Goal: Transaction & Acquisition: Purchase product/service

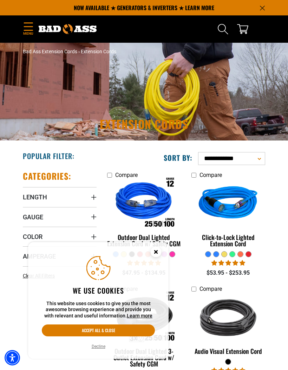
click at [96, 345] on button "Decline" at bounding box center [98, 346] width 18 height 7
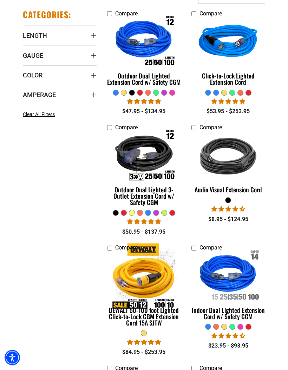
scroll to position [162, 0]
click at [43, 36] on span "Length" at bounding box center [35, 36] width 24 height 8
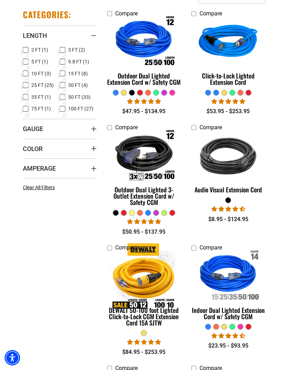
click at [58, 97] on label "35 FT (1) 35 FT (1 product)" at bounding box center [41, 97] width 37 height 9
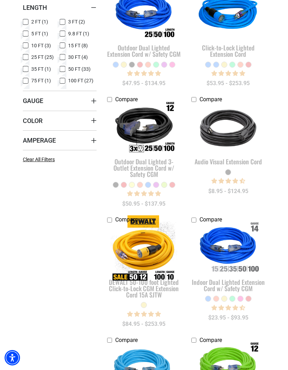
scroll to position [174, 0]
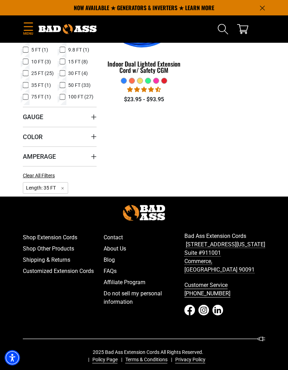
click at [68, 71] on span "30 FT (4)" at bounding box center [78, 73] width 20 height 5
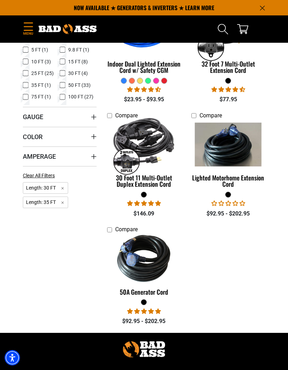
click at [28, 87] on rect at bounding box center [26, 85] width 6 height 6
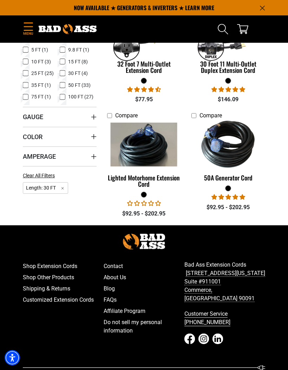
click at [68, 86] on span "50 FT (33)" at bounding box center [79, 85] width 22 height 5
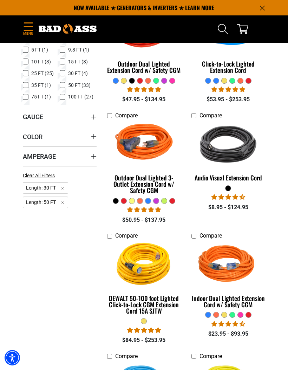
click at [67, 72] on label "30 FT (4) 30 FT (4 products)" at bounding box center [78, 73] width 37 height 9
click at [47, 120] on summary "Gauge" at bounding box center [60, 117] width 74 height 20
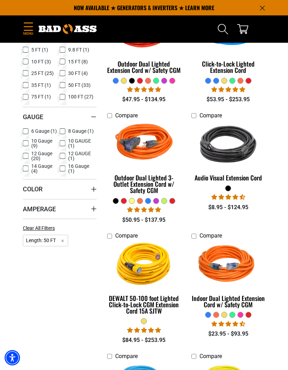
click at [27, 157] on icon at bounding box center [26, 156] width 6 height 9
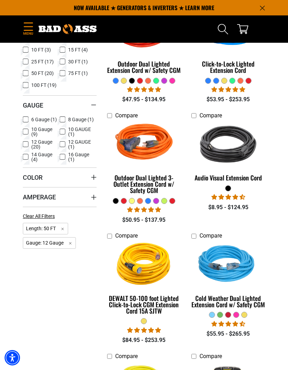
click at [41, 182] on span "Color" at bounding box center [33, 178] width 20 height 8
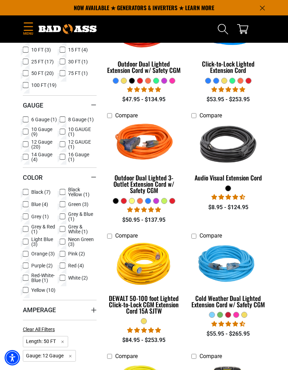
click at [63, 244] on icon at bounding box center [63, 241] width 6 height 9
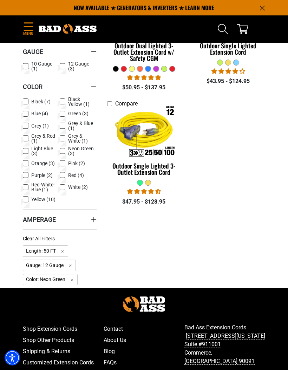
scroll to position [190, 0]
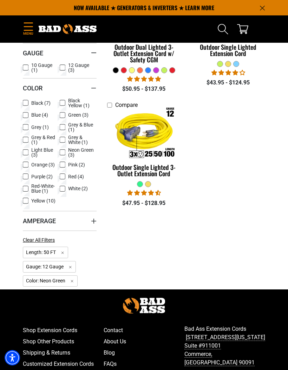
click at [141, 76] on span "4.80 stars" at bounding box center [144, 79] width 7 height 6
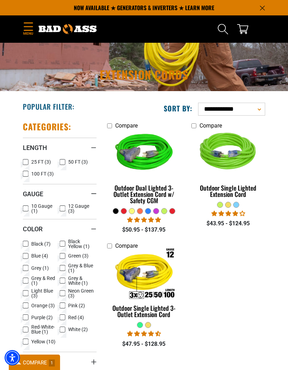
scroll to position [49, 0]
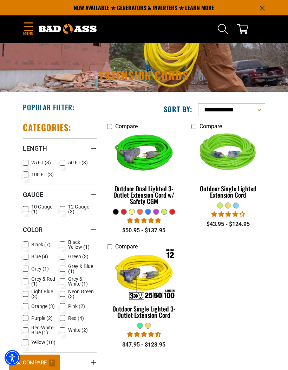
click at [112, 242] on label "Compare" at bounding box center [144, 246] width 74 height 8
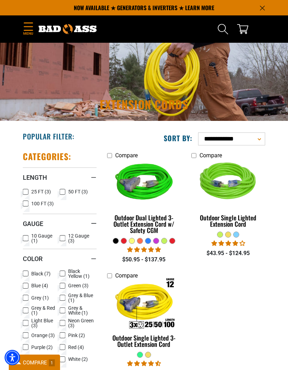
scroll to position [20, 0]
click at [261, 136] on select "**********" at bounding box center [231, 139] width 67 height 13
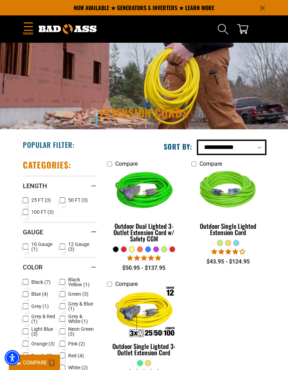
scroll to position [0, 0]
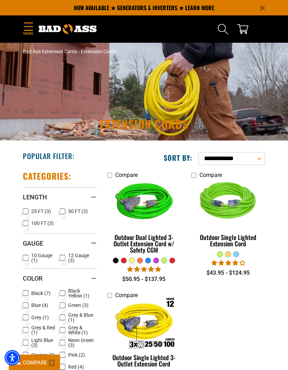
click at [247, 29] on icon "cart" at bounding box center [242, 28] width 11 height 11
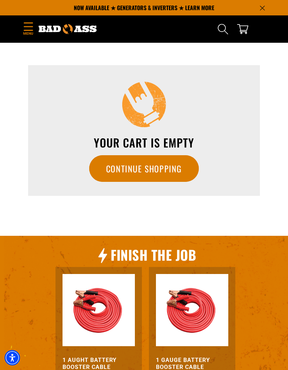
click at [155, 165] on link "Continue Shopping" at bounding box center [143, 168] width 109 height 27
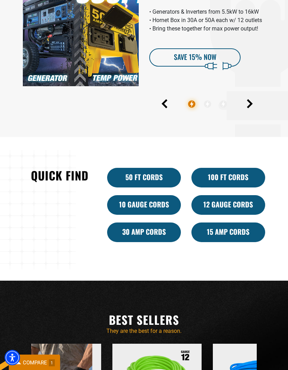
scroll to position [302, 0]
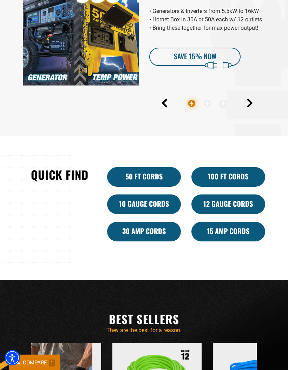
click at [153, 187] on link "50 ft cords" at bounding box center [144, 177] width 74 height 20
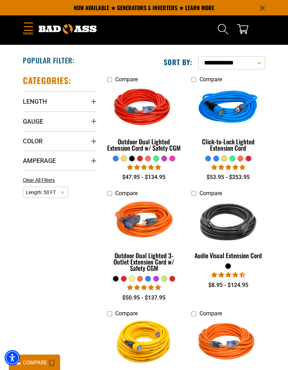
scroll to position [94, 0]
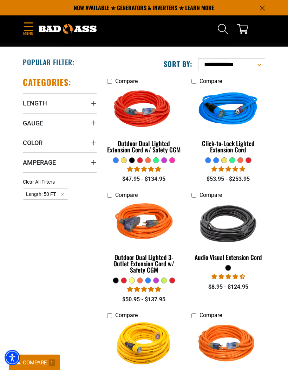
click at [229, 156] on link "Click-to-Lock Lighted Extension Cord" at bounding box center [228, 122] width 74 height 69
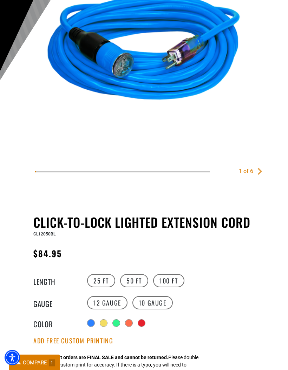
scroll to position [145, 0]
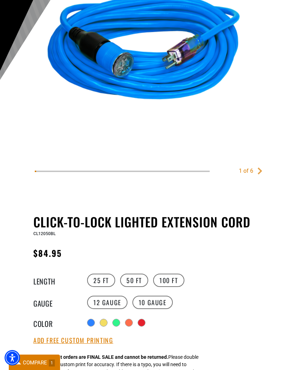
click at [118, 327] on div at bounding box center [116, 323] width 7 height 7
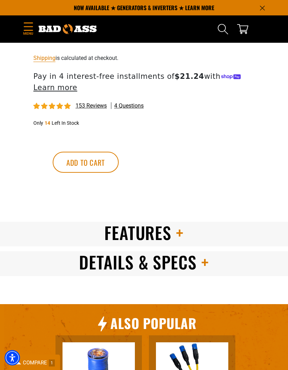
scroll to position [566, 0]
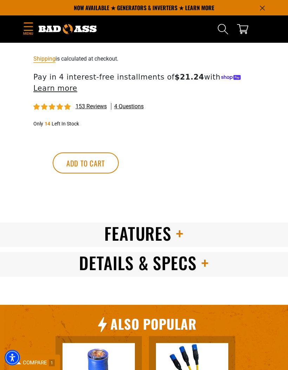
click at [189, 265] on span "Details & Specs" at bounding box center [137, 263] width 117 height 25
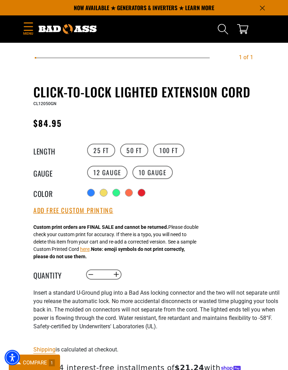
scroll to position [271, 0]
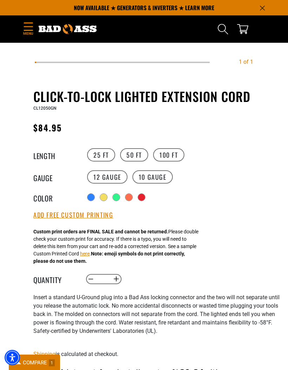
click at [153, 180] on label "10 Gauge" at bounding box center [152, 177] width 40 height 13
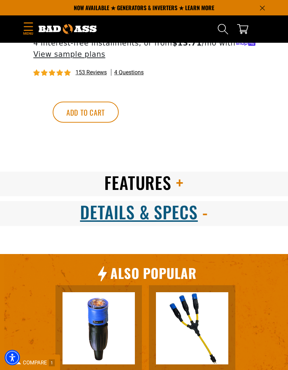
scroll to position [601, 0]
click at [0, 0] on div "50 FT" at bounding box center [0, 0] width 0 height 0
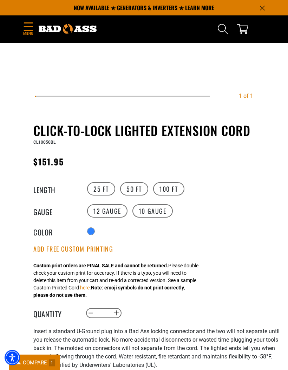
scroll to position [236, 0]
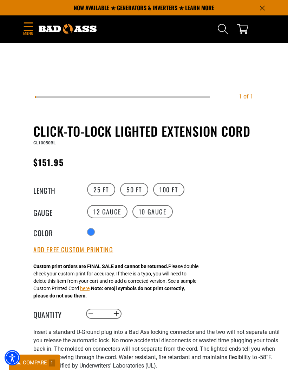
click at [112, 214] on label "12 Gauge" at bounding box center [107, 211] width 40 height 13
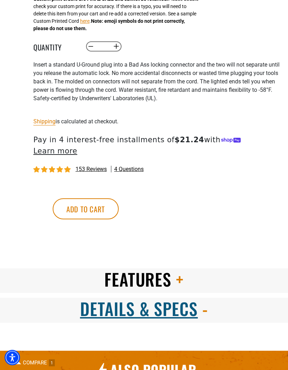
scroll to position [509, 0]
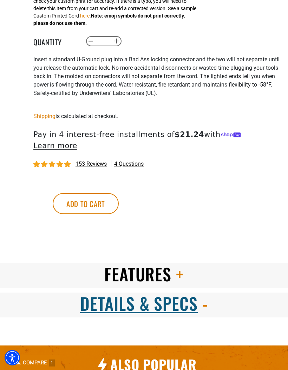
click at [119, 199] on button "Add to cart" at bounding box center [86, 203] width 66 height 21
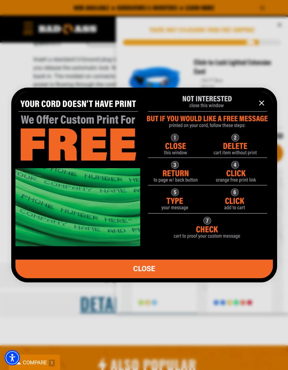
click at [176, 213] on img "information" at bounding box center [143, 166] width 257 height 161
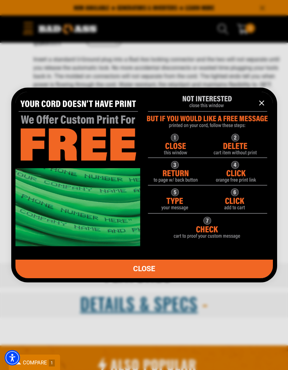
click at [175, 221] on img "information" at bounding box center [143, 166] width 257 height 161
click at [173, 220] on img "information" at bounding box center [143, 166] width 257 height 161
click at [180, 218] on img "information" at bounding box center [143, 166] width 257 height 161
click at [236, 187] on img "information" at bounding box center [143, 166] width 257 height 161
click at [104, 200] on img "information" at bounding box center [143, 166] width 257 height 161
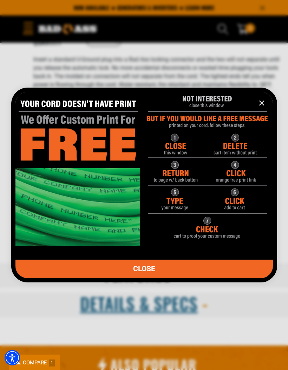
click at [210, 134] on img "information" at bounding box center [143, 166] width 257 height 161
click at [231, 114] on img "information" at bounding box center [143, 166] width 257 height 161
click at [237, 187] on img "information" at bounding box center [143, 166] width 257 height 161
click at [242, 193] on img "information" at bounding box center [143, 166] width 257 height 161
click at [176, 215] on img "information" at bounding box center [143, 166] width 257 height 161
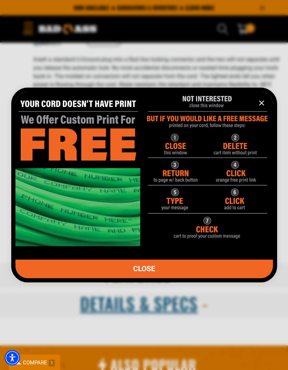
click at [179, 216] on img "information" at bounding box center [143, 166] width 257 height 161
click at [178, 214] on img "information" at bounding box center [143, 166] width 257 height 161
click at [205, 246] on img "information" at bounding box center [143, 166] width 257 height 161
click at [89, 146] on img "information" at bounding box center [143, 166] width 257 height 161
click at [95, 147] on img "information" at bounding box center [143, 166] width 257 height 161
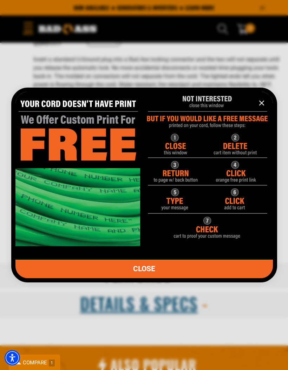
click at [262, 107] on icon "information" at bounding box center [261, 103] width 8 height 8
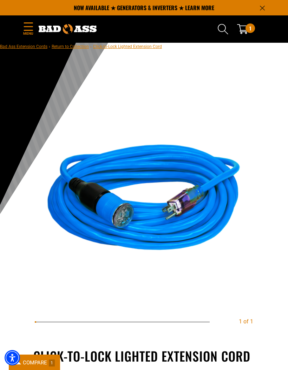
scroll to position [0, 0]
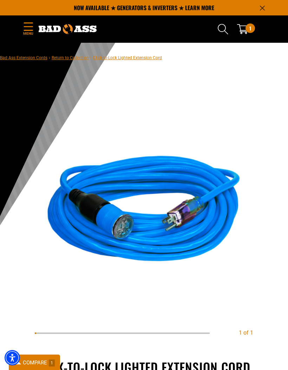
click at [128, 57] on span "Click-to-Lock Lighted Extension Cord" at bounding box center [127, 57] width 69 height 5
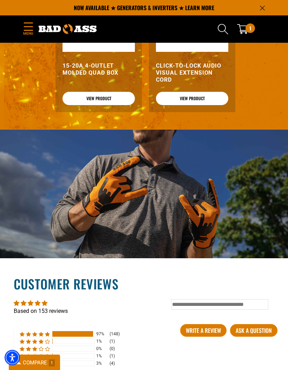
scroll to position [1063, 0]
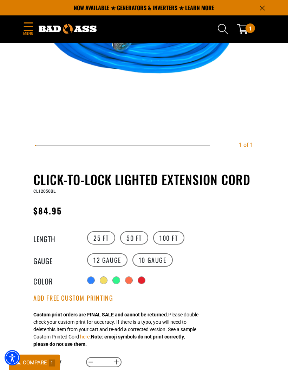
scroll to position [187, 0]
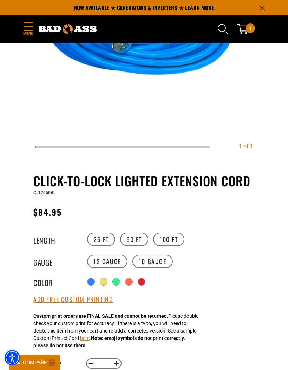
click at [154, 264] on label "10 Gauge" at bounding box center [152, 261] width 40 height 13
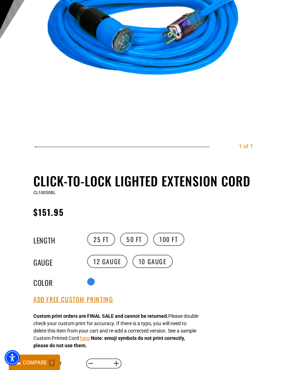
scroll to position [195, 0]
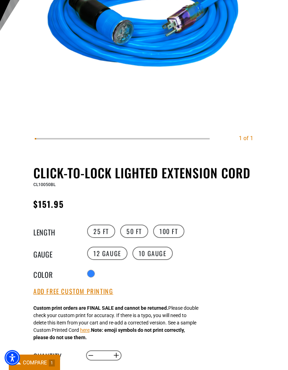
click at [69, 295] on button "Add Free Custom Printing" at bounding box center [73, 292] width 80 height 8
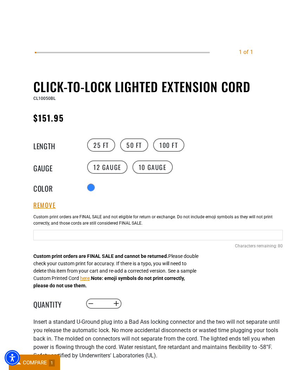
scroll to position [281, 0]
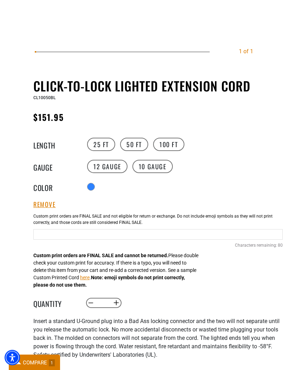
click at [81, 237] on input "text" at bounding box center [157, 235] width 249 height 11
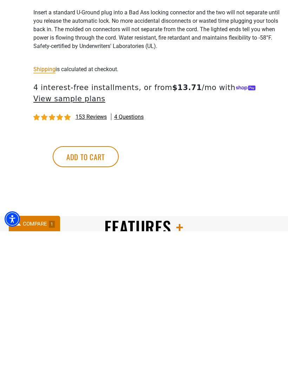
scroll to position [452, 0]
type input "********"
click at [119, 285] on button "Add to cart" at bounding box center [86, 295] width 66 height 21
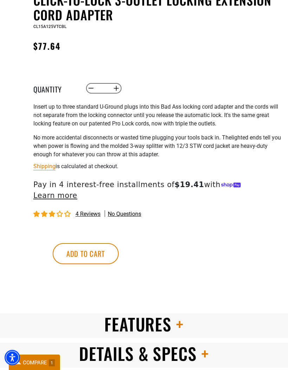
scroll to position [351, 0]
click at [119, 247] on button "Add to cart" at bounding box center [86, 253] width 66 height 21
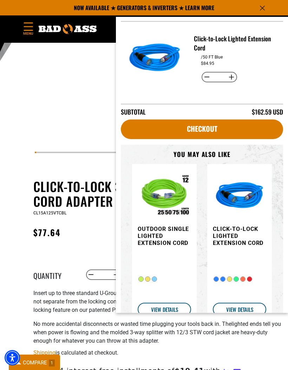
scroll to position [159, 0]
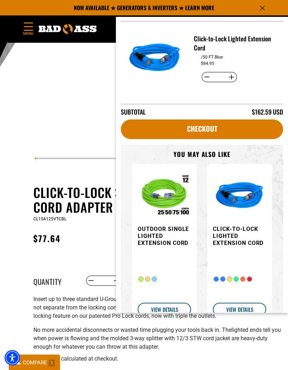
click at [263, 6] on icon "Announcement" at bounding box center [262, 8] width 5 height 5
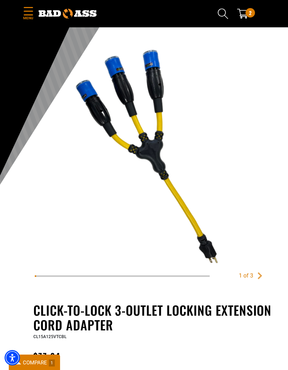
scroll to position [0, 0]
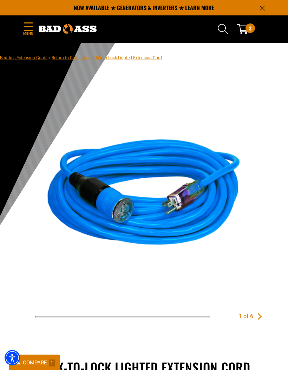
click at [249, 28] on span "3" at bounding box center [250, 27] width 2 height 9
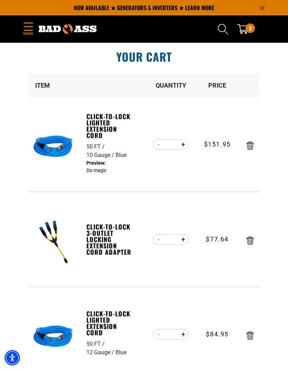
click at [111, 151] on div "10 Gauge" at bounding box center [100, 155] width 29 height 8
click at [103, 149] on div "50 FT" at bounding box center [96, 147] width 20 height 8
click at [114, 151] on div "10 Gauge" at bounding box center [100, 155] width 29 height 8
click at [107, 151] on div "10 Gauge" at bounding box center [100, 155] width 29 height 8
click at [109, 138] on link "Click-to-Lock Lighted Extension Cord" at bounding box center [110, 125] width 48 height 25
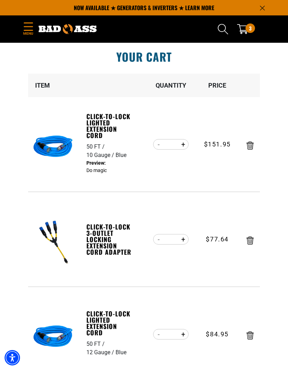
click at [111, 151] on div "10 Gauge" at bounding box center [100, 155] width 29 height 8
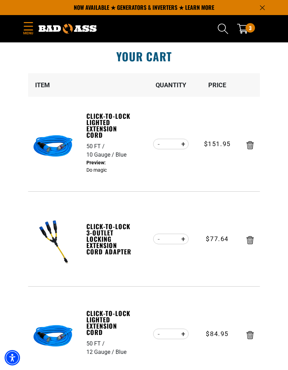
scroll to position [8, 0]
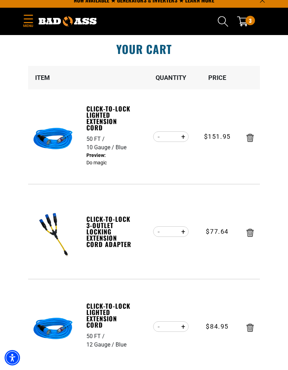
click at [247, 137] on icon "Remove Click-to-Lock Lighted Extension Cord - 50 FT / 10 Gauge / Blue" at bounding box center [249, 138] width 7 height 8
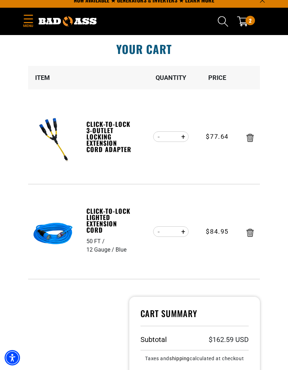
click at [95, 233] on link "Click-to-Lock Lighted Extension Cord" at bounding box center [110, 220] width 48 height 25
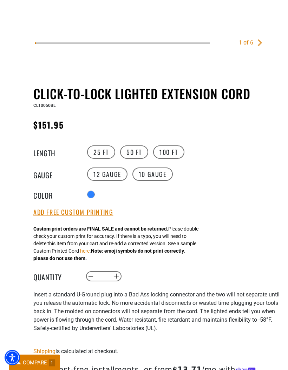
scroll to position [274, 0]
click at [110, 177] on label "12 Gauge" at bounding box center [107, 173] width 40 height 13
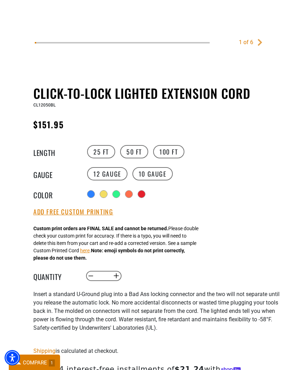
scroll to position [302, 0]
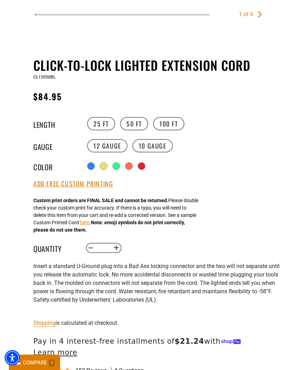
click at [117, 170] on div "Translation missing: en.products.product.variant_sold_out_or_unavailable" at bounding box center [116, 166] width 7 height 7
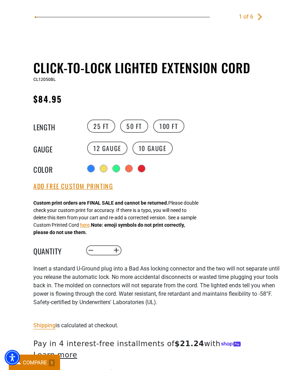
scroll to position [300, 0]
click at [96, 189] on button "Add Free Custom Printing" at bounding box center [73, 187] width 80 height 8
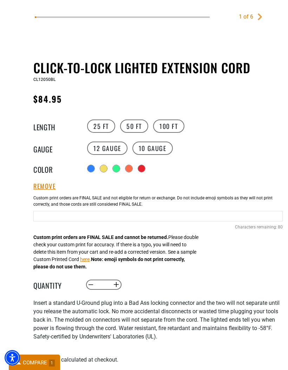
click at [87, 220] on input "Blue Cables" at bounding box center [157, 216] width 249 height 11
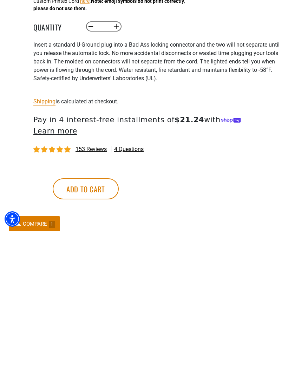
scroll to position [420, 0]
type input "********"
click at [119, 317] on button "Add to cart" at bounding box center [86, 327] width 66 height 21
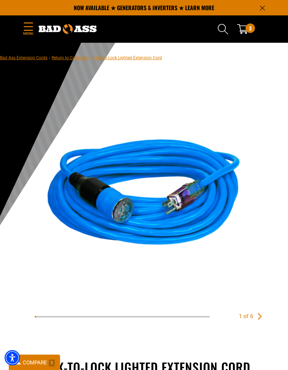
click at [250, 28] on span "3" at bounding box center [250, 27] width 2 height 9
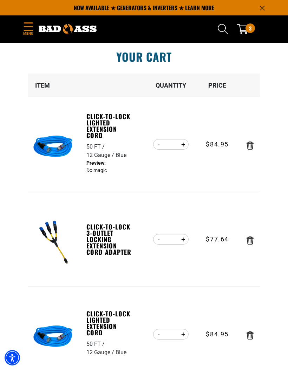
click at [250, 335] on icon "Remove Click-to-Lock Lighted Extension Cord - 50 FT / 12 Gauge / Blue" at bounding box center [249, 336] width 7 height 8
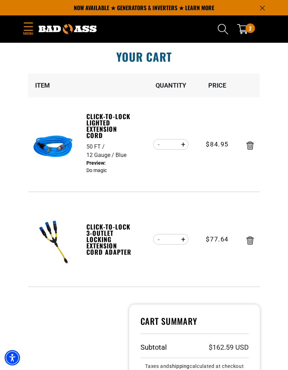
click at [92, 161] on dd "Do magic" at bounding box center [110, 167] width 48 height 15
